Goal: Task Accomplishment & Management: Manage account settings

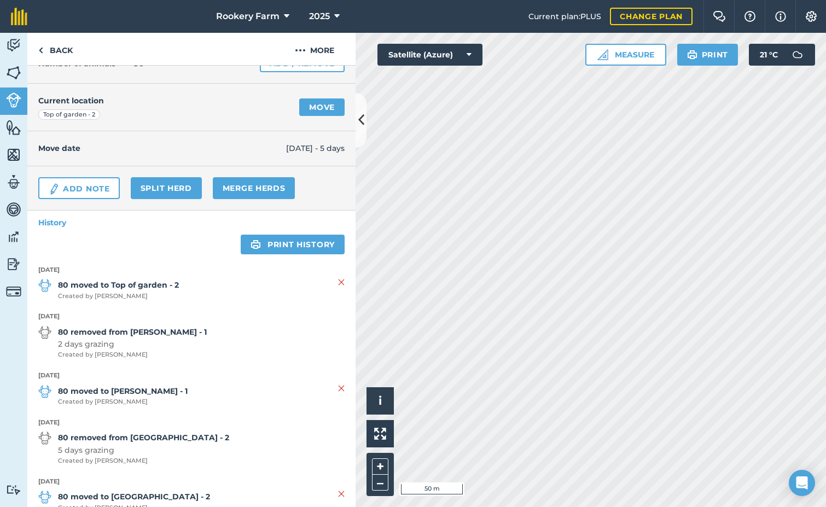
scroll to position [219, 0]
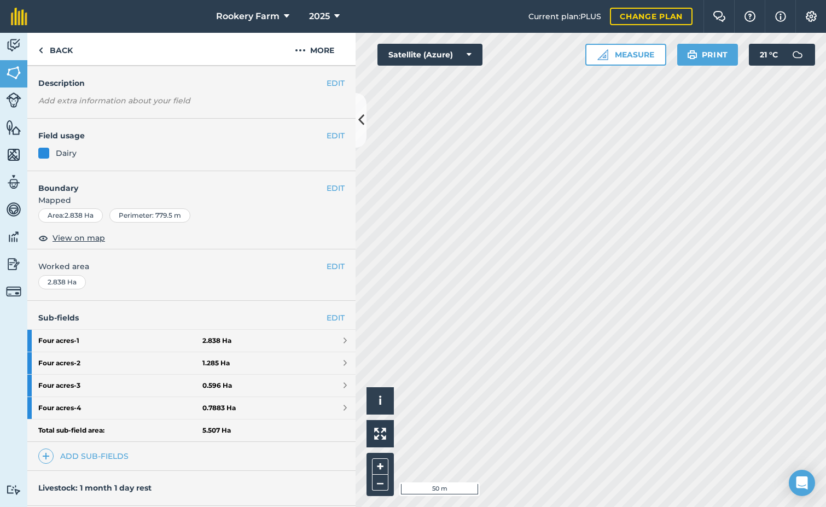
scroll to position [109, 0]
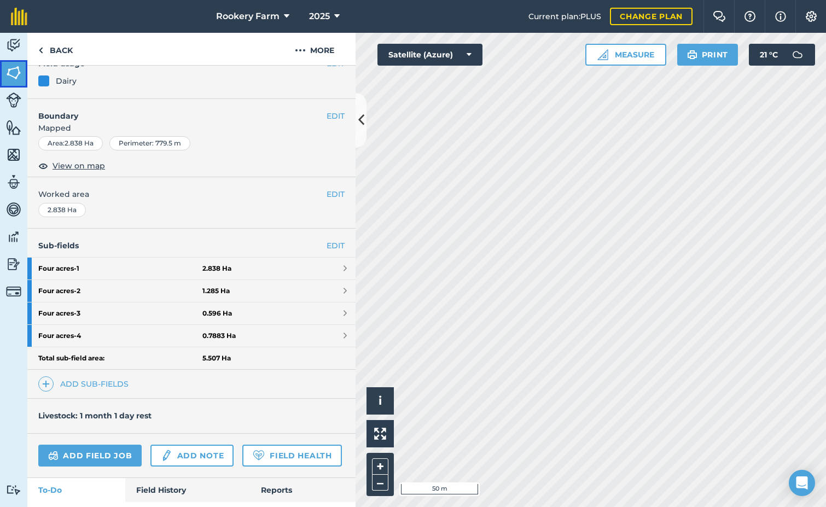
click at [14, 74] on img at bounding box center [13, 73] width 15 height 16
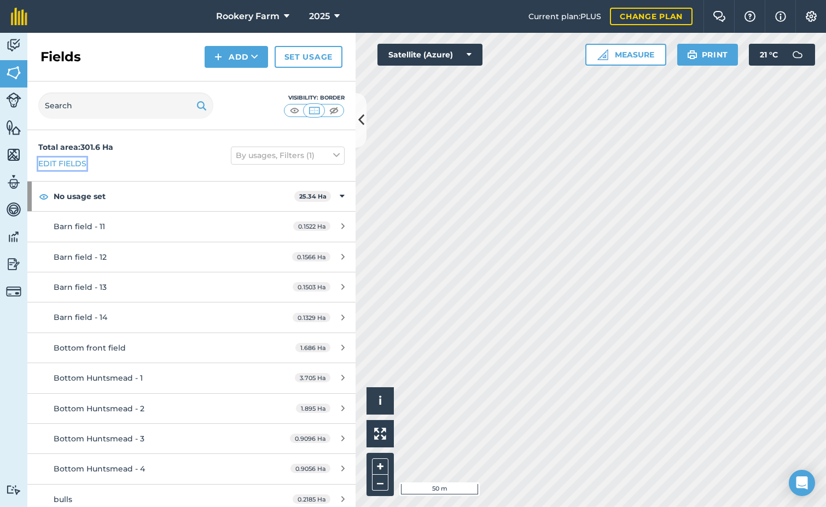
click at [74, 161] on link "Edit fields" at bounding box center [62, 164] width 48 height 12
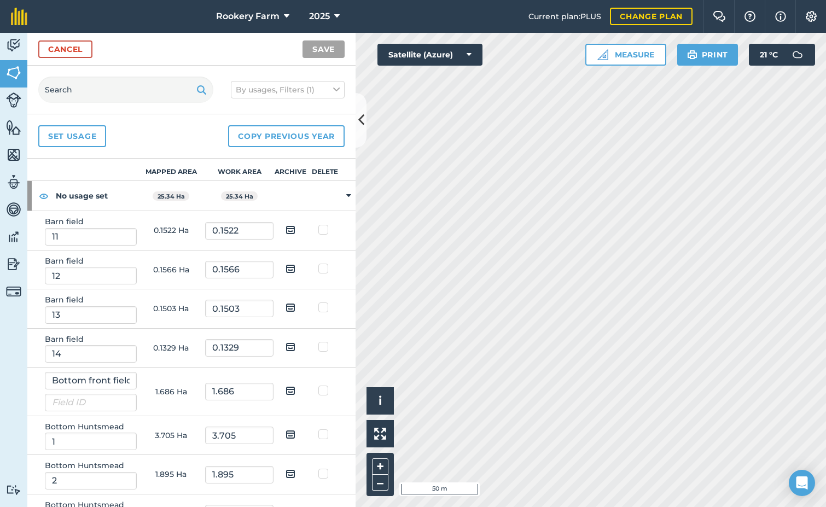
click at [88, 107] on div "By usages, Filters (1)" at bounding box center [191, 90] width 328 height 49
click at [88, 92] on input "text" at bounding box center [125, 90] width 175 height 26
click at [86, 88] on input "four" at bounding box center [125, 90] width 175 height 26
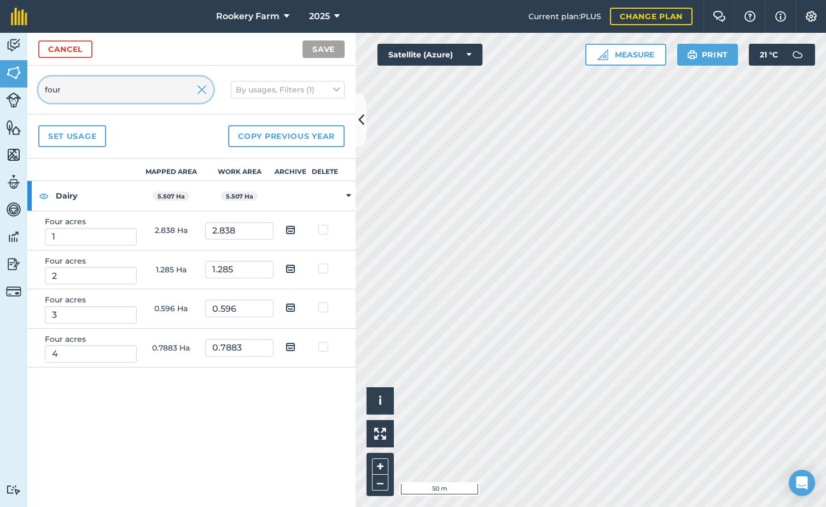
type input "four"
click at [290, 227] on img at bounding box center [291, 229] width 10 height 13
click at [295, 227] on input "checkbox" at bounding box center [298, 226] width 7 height 7
checkbox input "true"
click at [293, 265] on img at bounding box center [291, 268] width 10 height 13
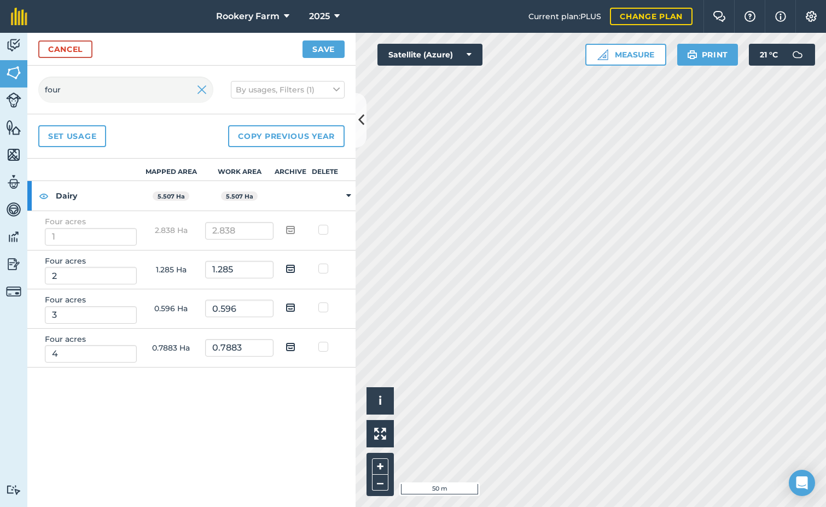
click at [295, 265] on input "checkbox" at bounding box center [298, 264] width 7 height 7
checkbox input "true"
click at [291, 232] on img at bounding box center [291, 229] width 10 height 13
click at [295, 230] on input "checkbox" at bounding box center [298, 226] width 7 height 7
checkbox input "false"
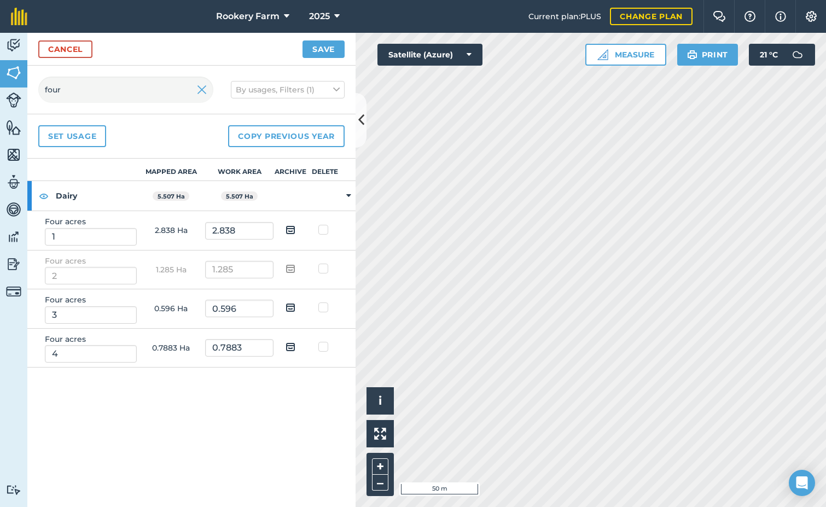
drag, startPoint x: 291, startPoint y: 306, endPoint x: 293, endPoint y: 326, distance: 19.8
click at [291, 307] on img at bounding box center [291, 307] width 10 height 13
click at [295, 307] on input "checkbox" at bounding box center [298, 303] width 7 height 7
checkbox input "true"
click at [292, 343] on img at bounding box center [291, 346] width 10 height 13
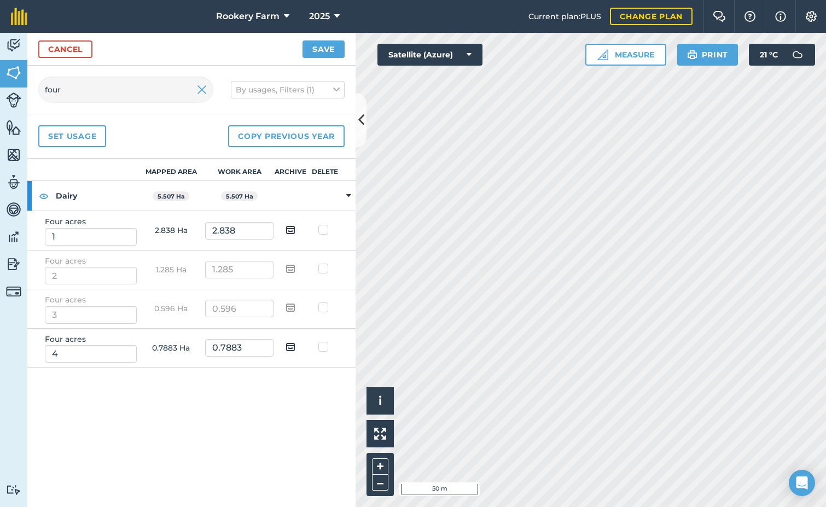
click at [295, 343] on input "checkbox" at bounding box center [298, 343] width 7 height 7
checkbox input "true"
click at [327, 50] on button "Save" at bounding box center [324, 49] width 42 height 18
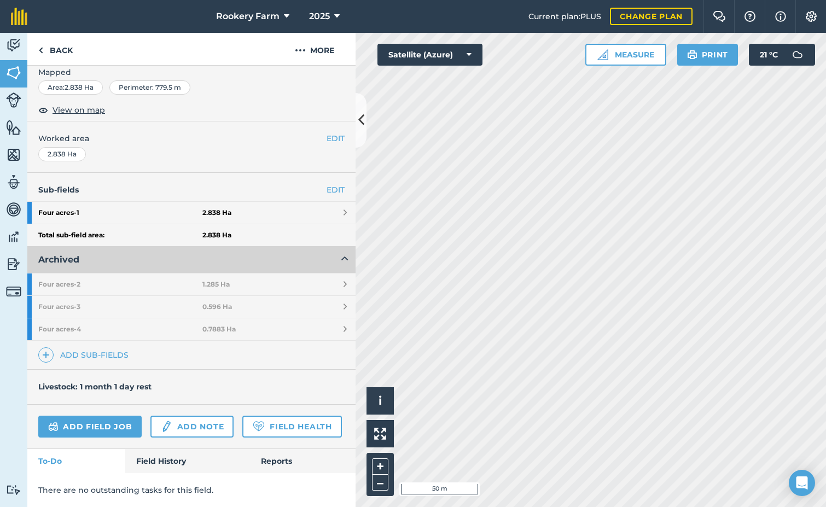
scroll to position [196, 0]
click at [114, 347] on link "Add sub-fields" at bounding box center [85, 354] width 95 height 15
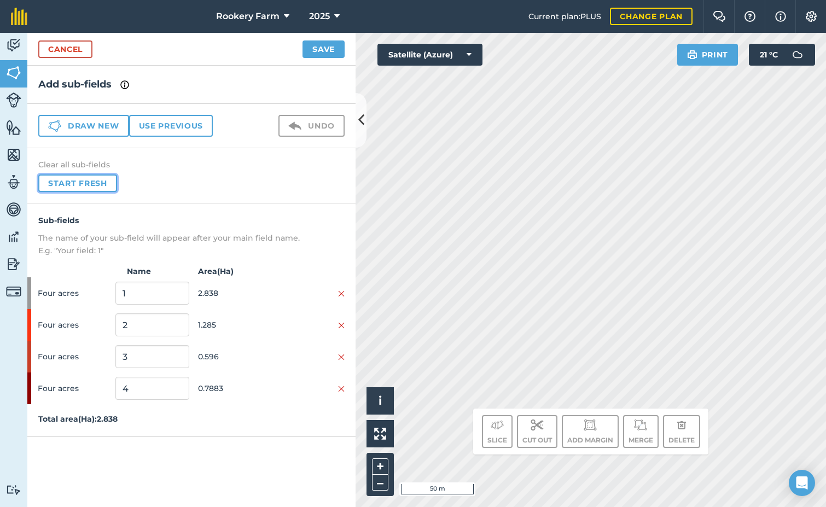
click at [102, 181] on button "Start fresh" at bounding box center [77, 184] width 79 height 18
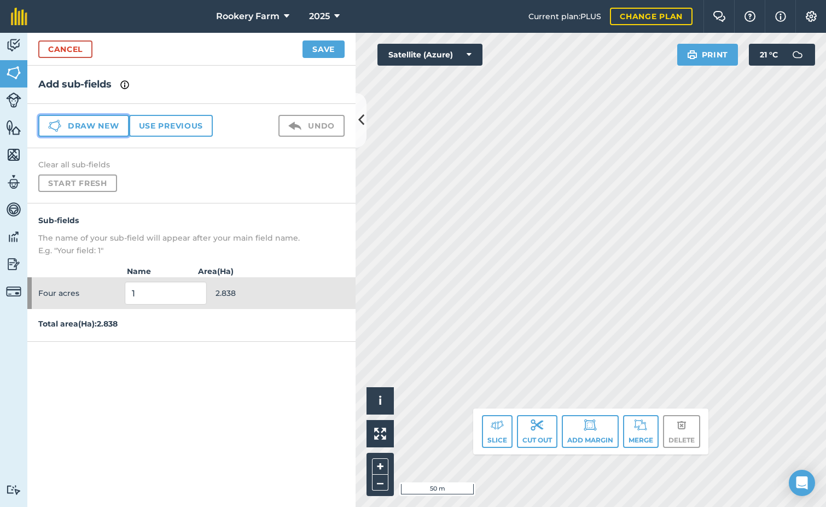
click at [107, 128] on button "Draw new" at bounding box center [83, 126] width 91 height 22
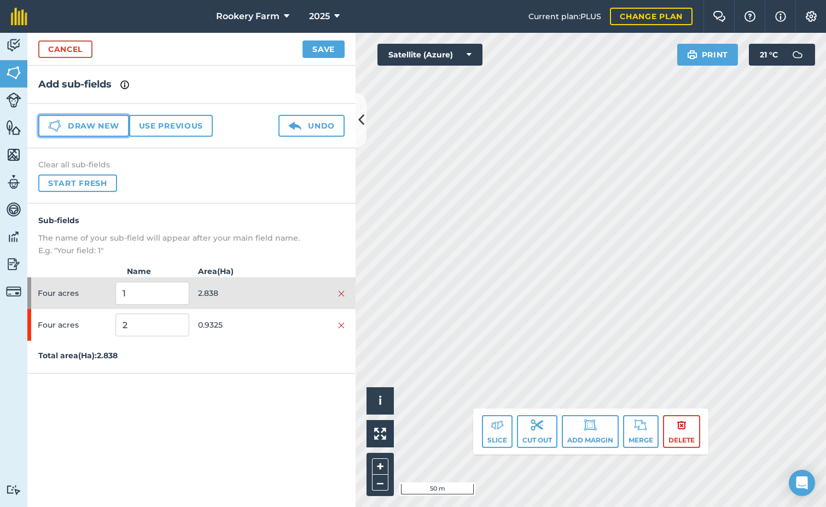
click at [95, 126] on button "Draw new" at bounding box center [83, 126] width 91 height 22
click at [113, 126] on button "Draw new" at bounding box center [83, 126] width 91 height 22
click at [100, 129] on button "Draw new" at bounding box center [83, 126] width 91 height 22
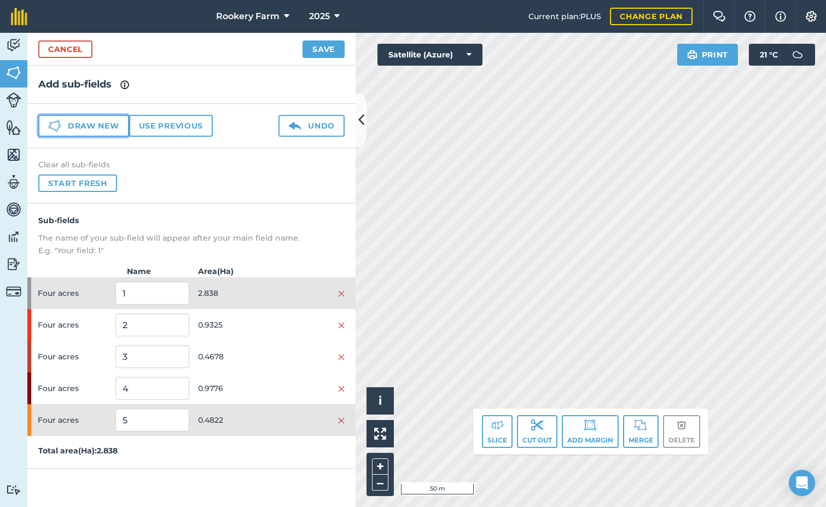
click at [106, 128] on button "Draw new" at bounding box center [83, 126] width 91 height 22
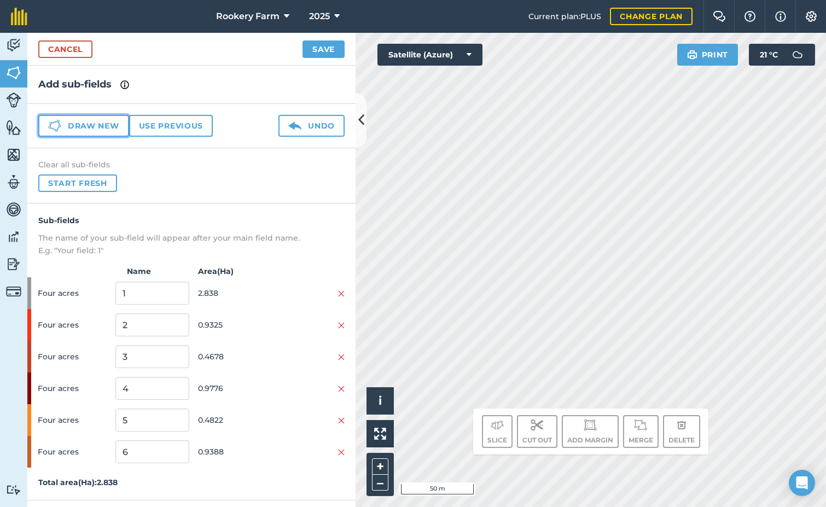
click at [109, 124] on button "Draw new" at bounding box center [83, 126] width 91 height 22
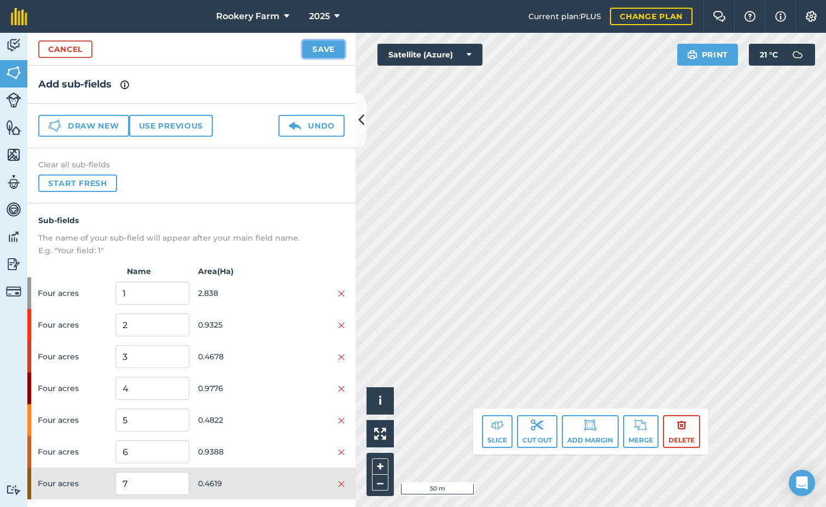
click at [319, 54] on button "Save" at bounding box center [324, 49] width 42 height 18
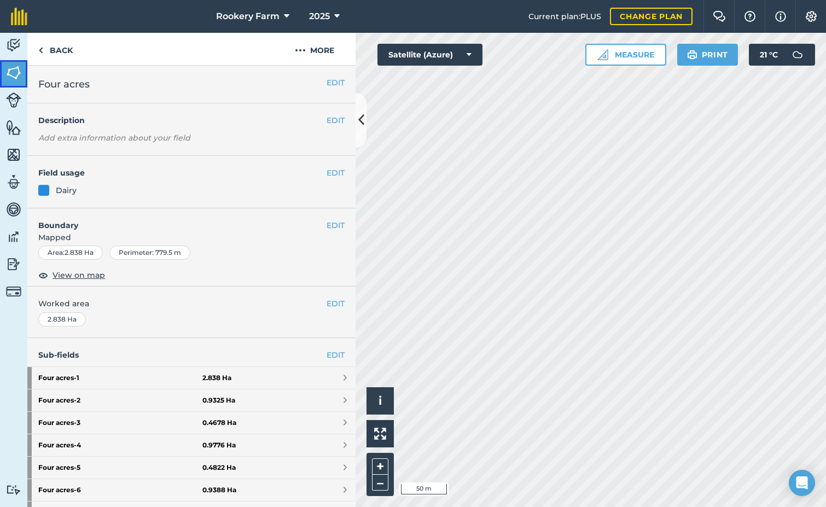
click at [10, 69] on img at bounding box center [13, 73] width 15 height 16
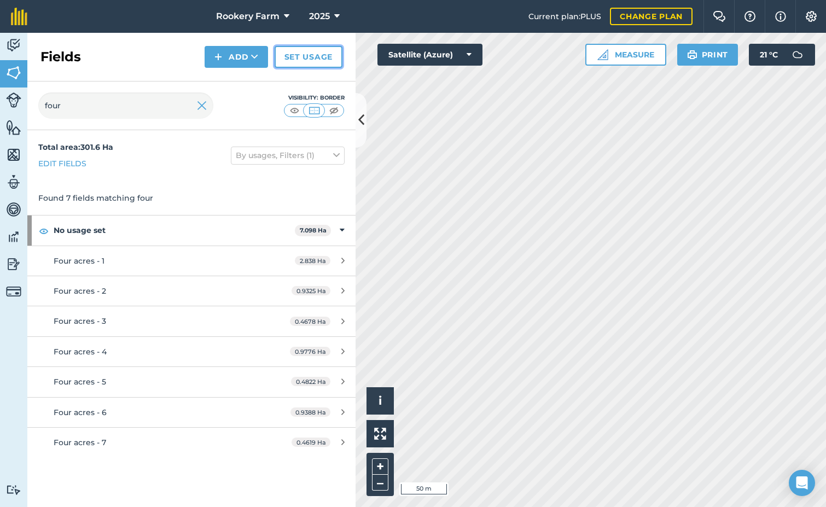
click at [318, 60] on link "Set usage" at bounding box center [309, 57] width 68 height 22
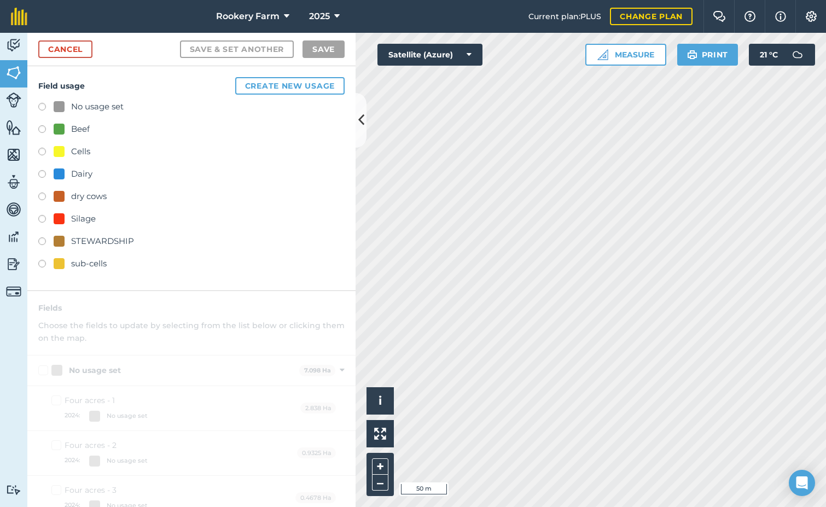
click at [44, 173] on label at bounding box center [45, 175] width 15 height 11
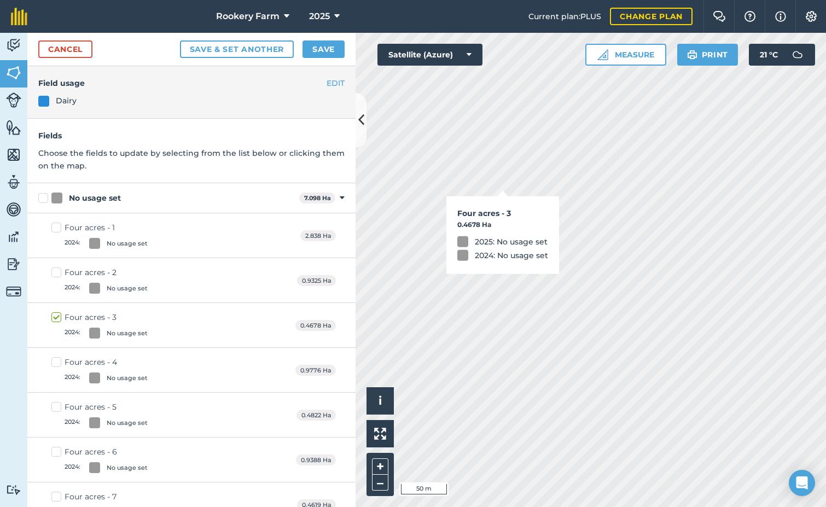
checkbox input "true"
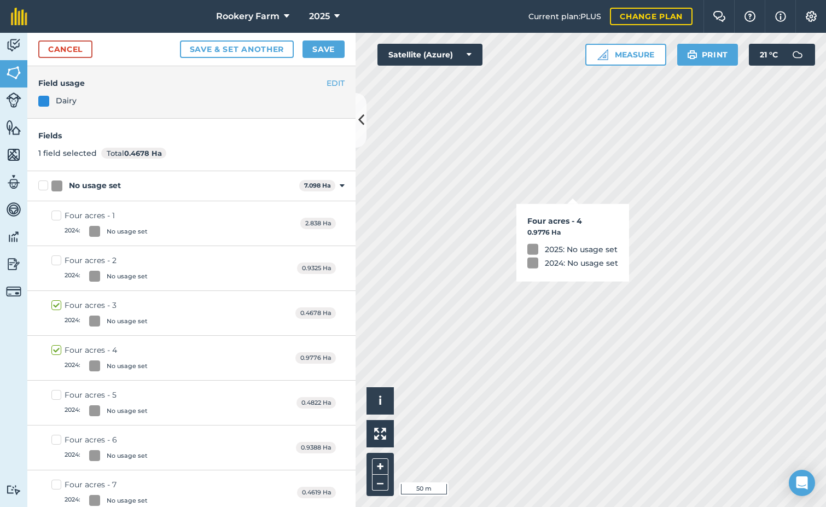
checkbox input "true"
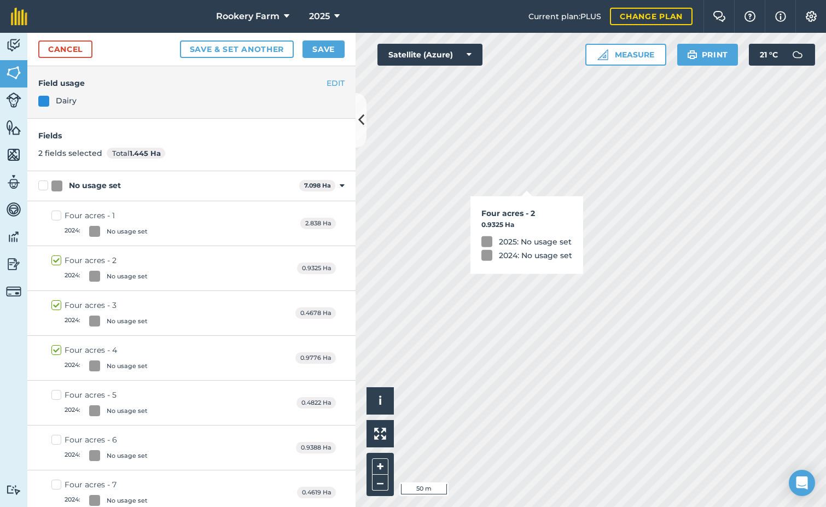
checkbox input "true"
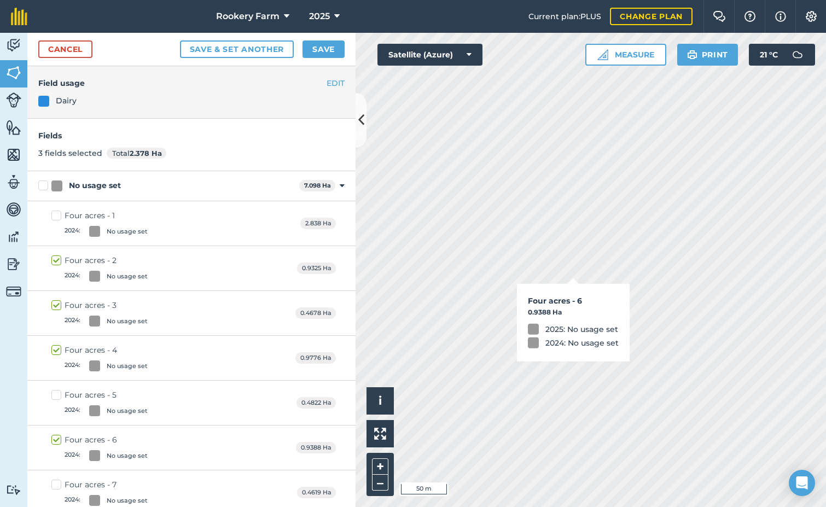
checkbox input "true"
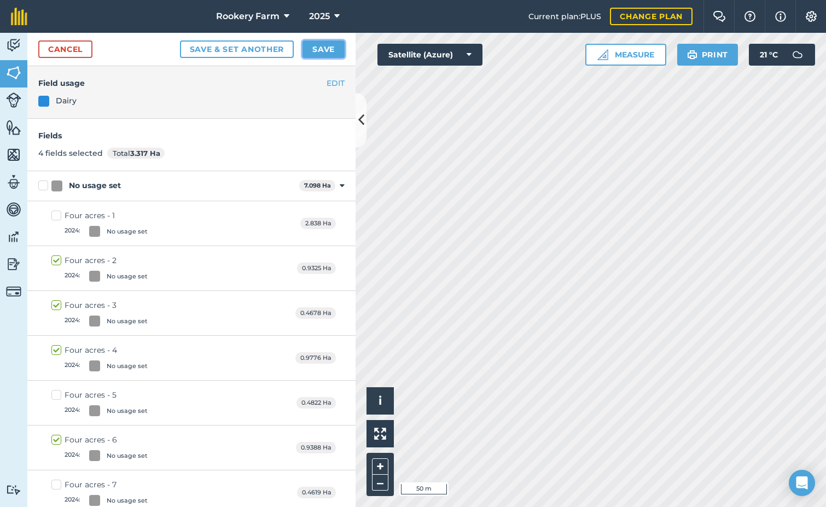
click at [330, 48] on button "Save" at bounding box center [324, 49] width 42 height 18
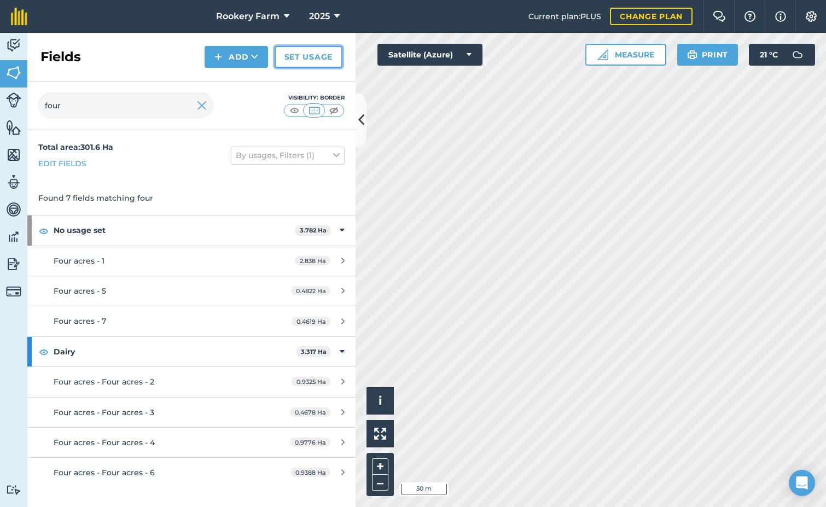
click at [298, 60] on link "Set usage" at bounding box center [309, 57] width 68 height 22
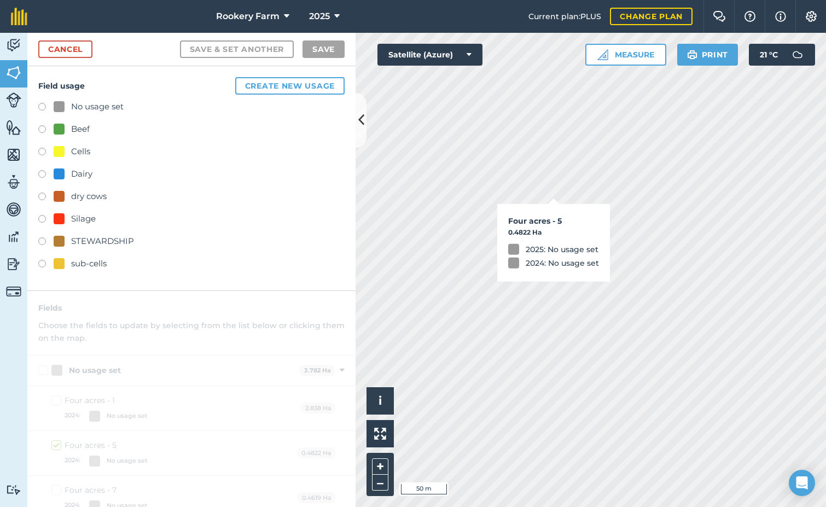
checkbox input "true"
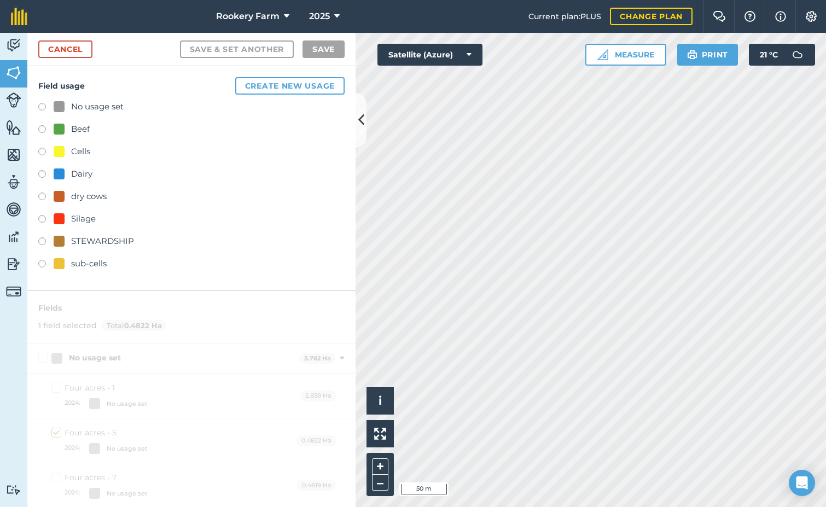
click at [42, 173] on label at bounding box center [45, 175] width 15 height 11
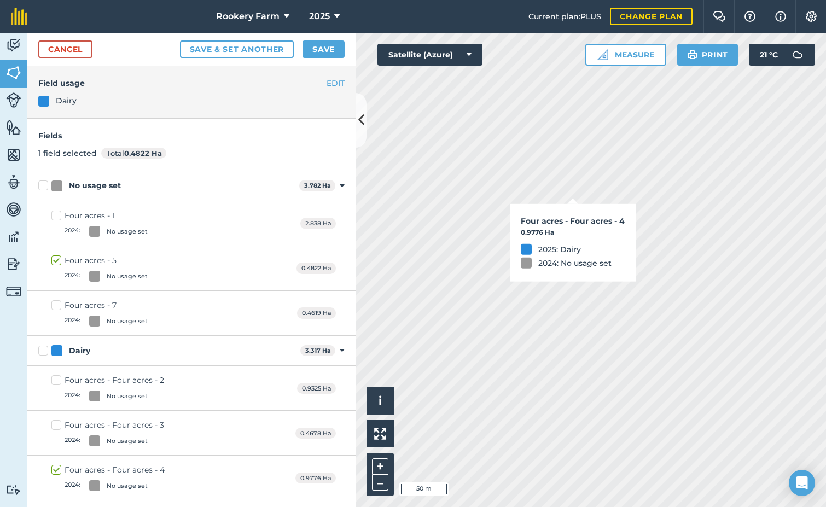
checkbox input "true"
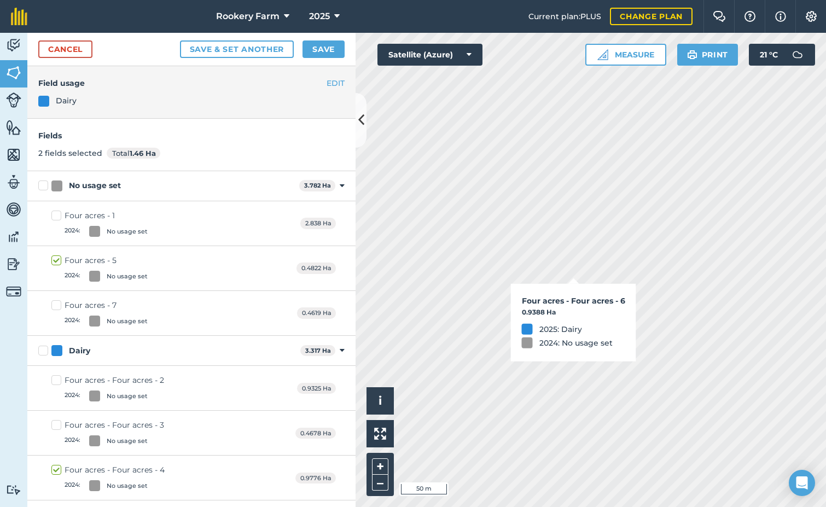
checkbox input "true"
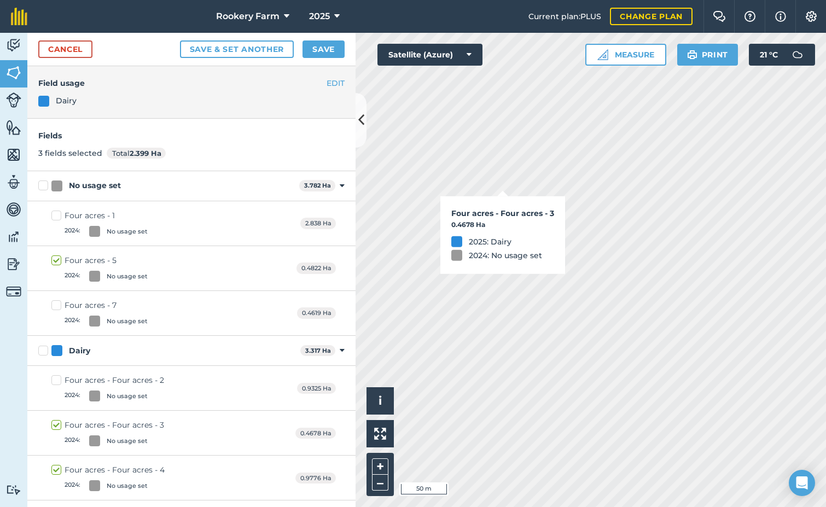
checkbox input "true"
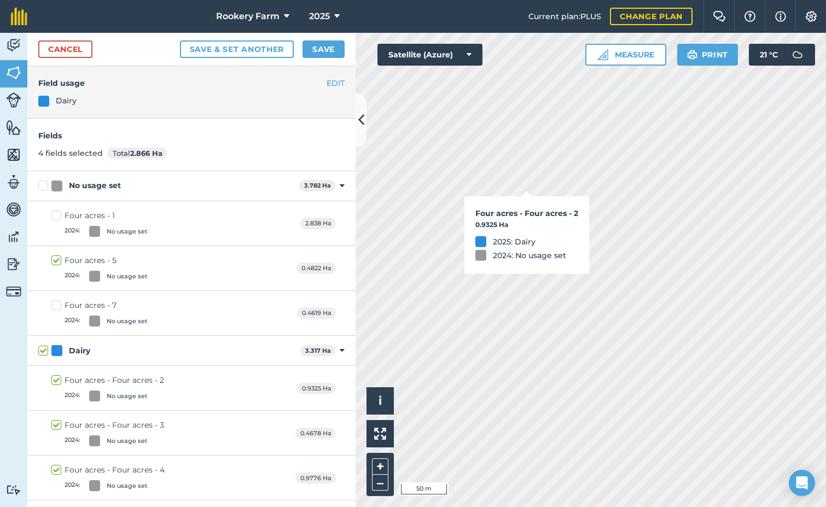
checkbox input "true"
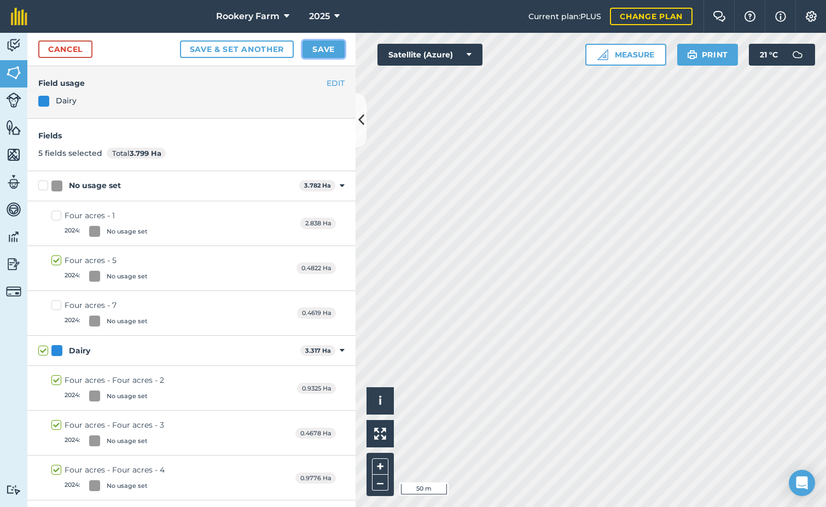
click at [337, 53] on button "Save" at bounding box center [324, 49] width 42 height 18
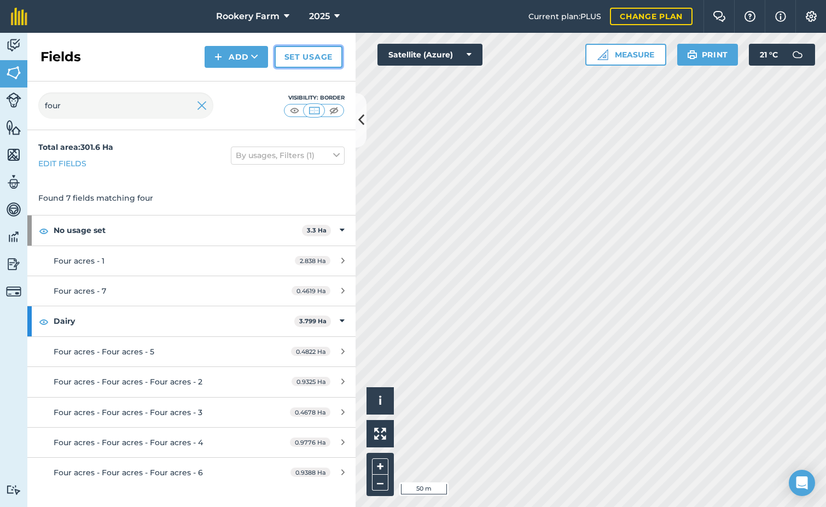
click at [291, 58] on link "Set usage" at bounding box center [309, 57] width 68 height 22
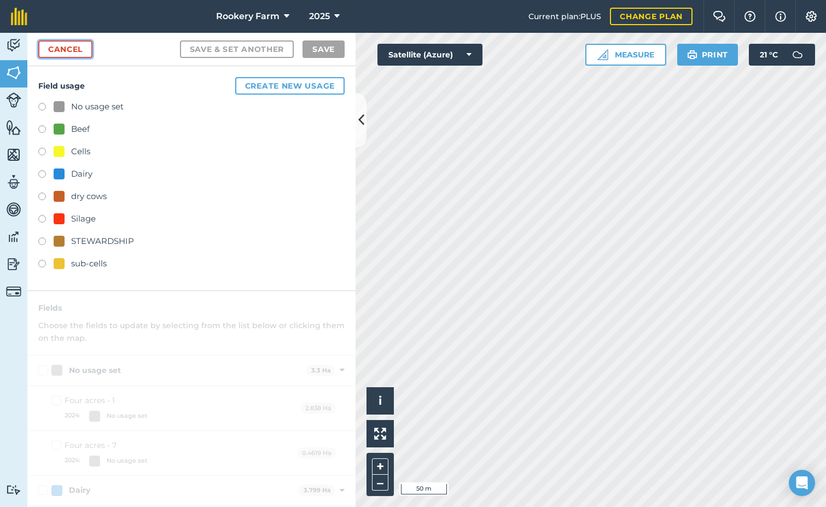
click at [65, 45] on link "Cancel" at bounding box center [65, 49] width 54 height 18
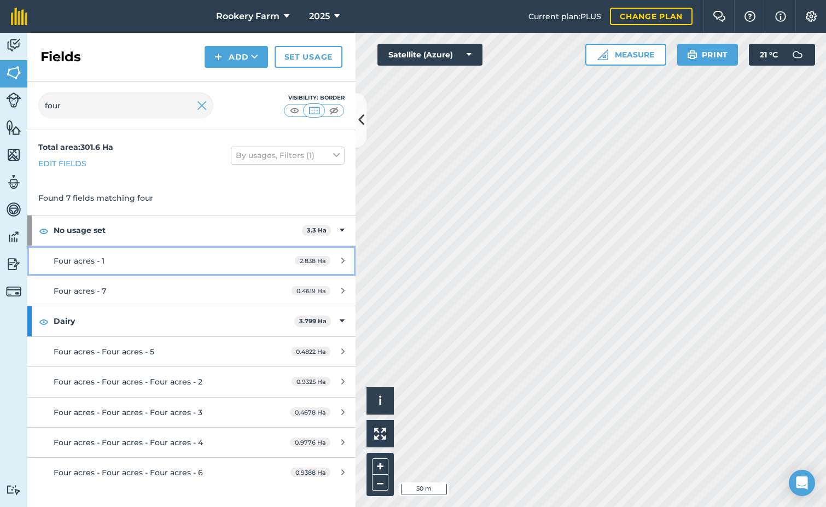
click at [131, 271] on link "Four acres - 1 2.838 Ha" at bounding box center [191, 261] width 328 height 30
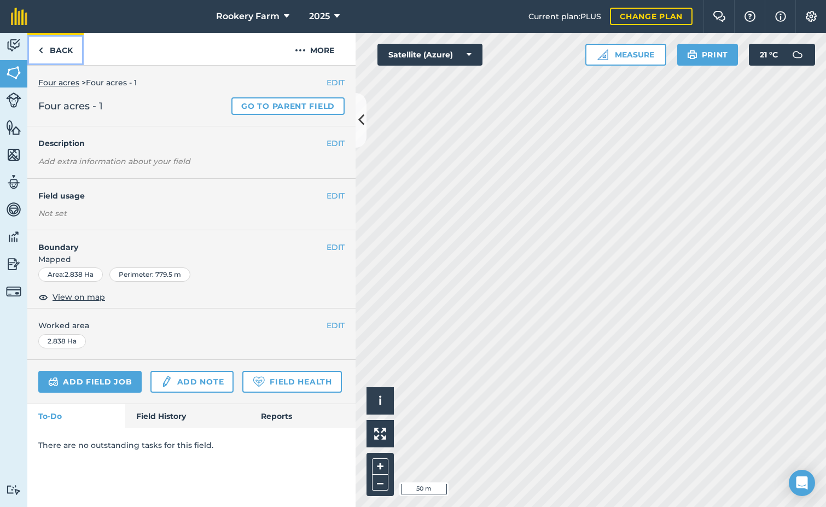
click at [62, 45] on link "Back" at bounding box center [55, 49] width 56 height 32
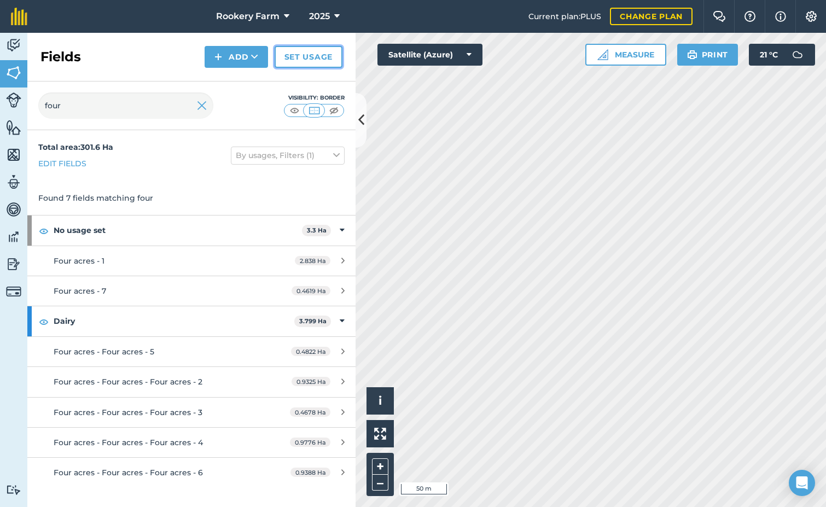
click at [309, 55] on link "Set usage" at bounding box center [309, 57] width 68 height 22
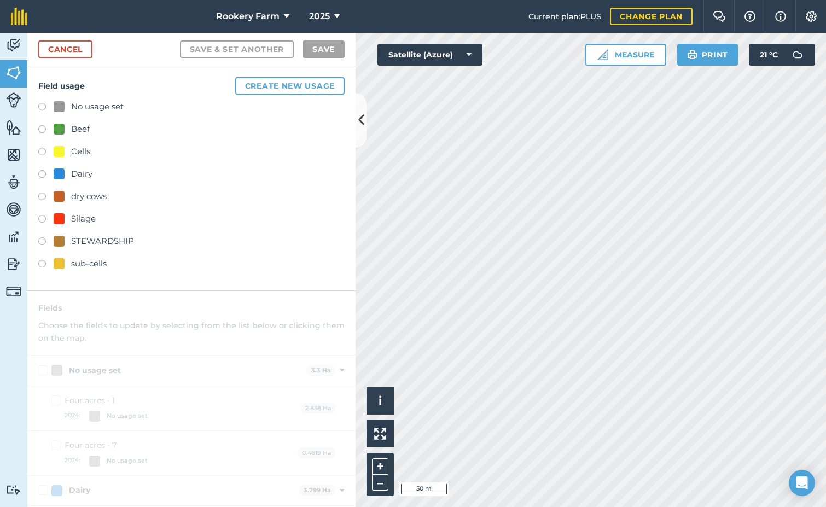
click at [43, 174] on label at bounding box center [45, 175] width 15 height 11
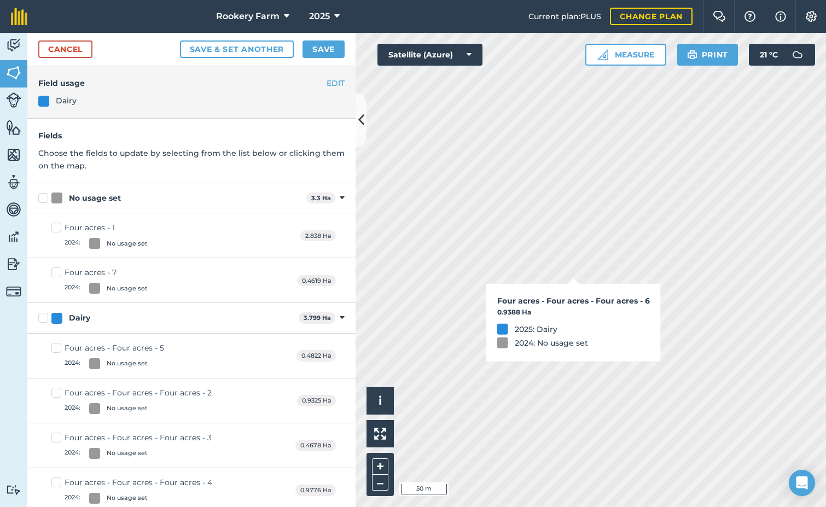
checkbox input "true"
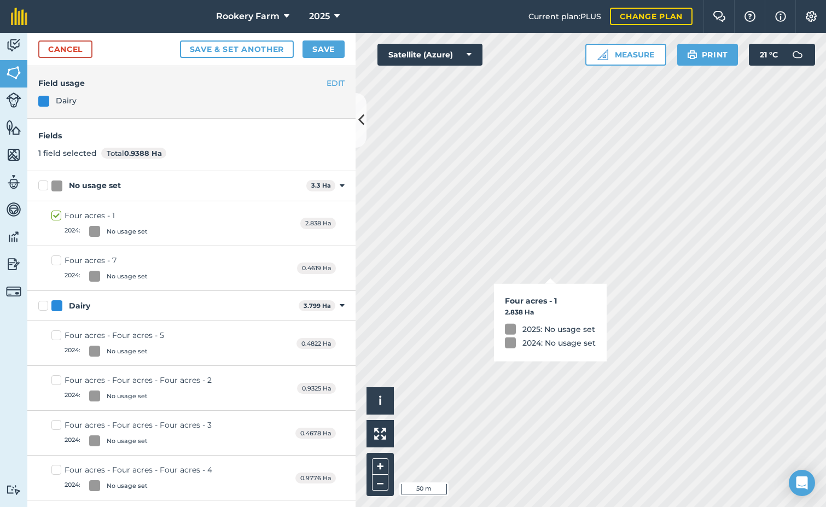
checkbox input "true"
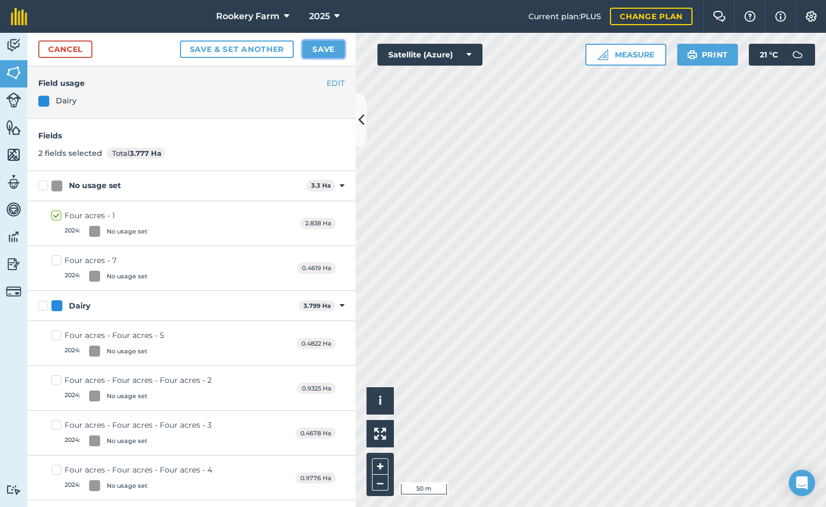
click at [323, 53] on button "Save" at bounding box center [324, 49] width 42 height 18
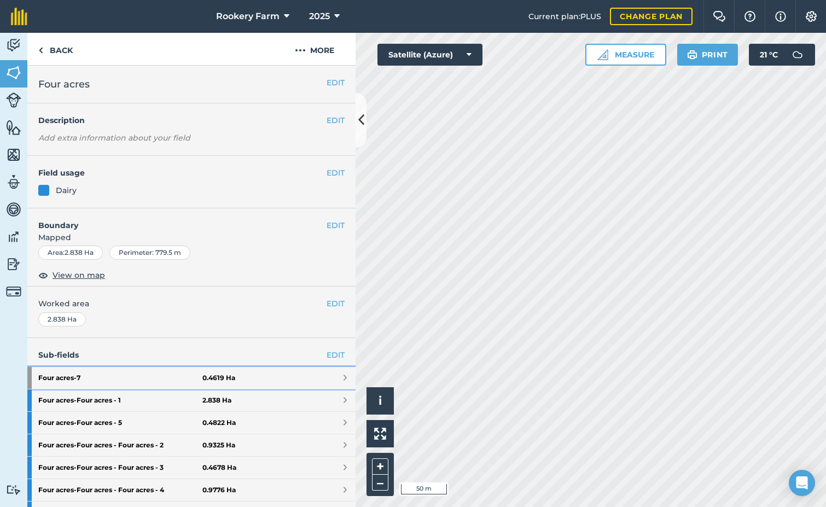
click at [227, 379] on strong "0.4619 Ha" at bounding box center [218, 378] width 33 height 9
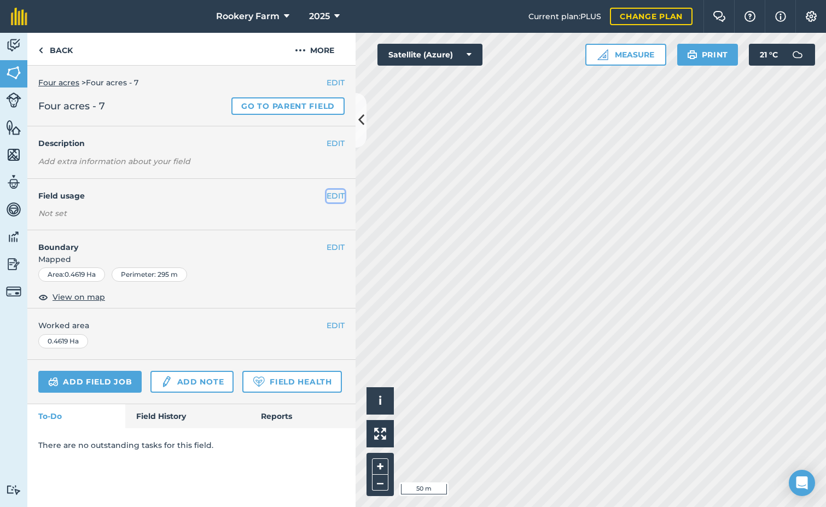
click at [335, 193] on button "EDIT" at bounding box center [336, 196] width 18 height 12
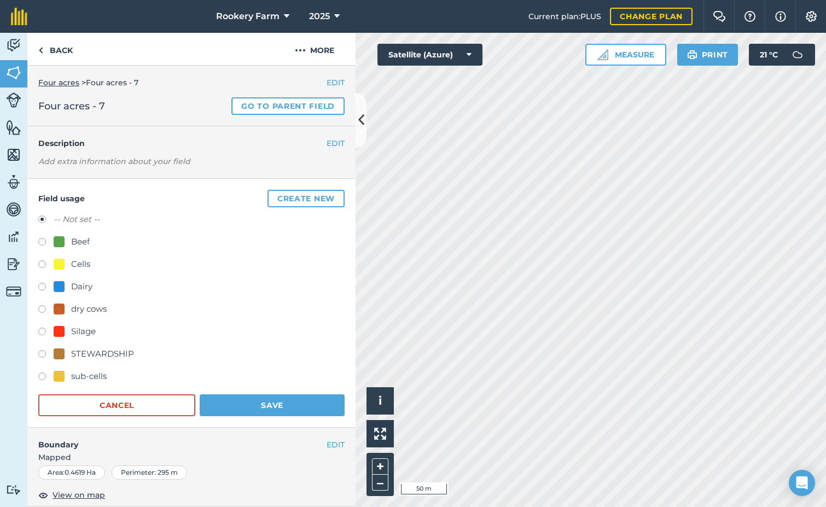
click at [44, 286] on label at bounding box center [45, 288] width 15 height 11
radio input "true"
radio input "false"
click at [292, 401] on button "Save" at bounding box center [272, 405] width 145 height 22
